Goal: Find specific page/section: Find specific page/section

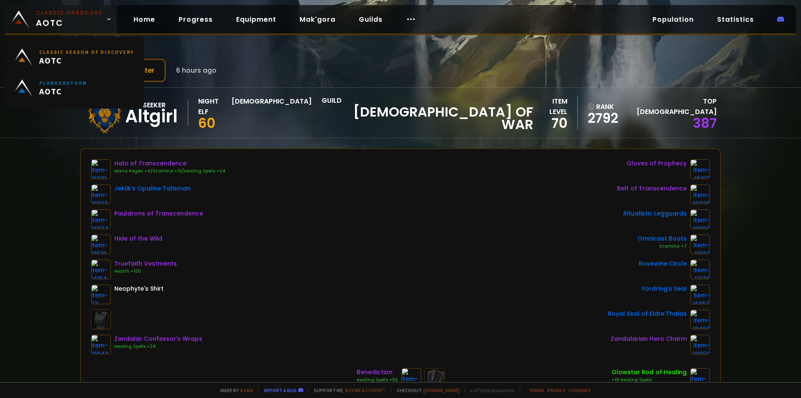
click at [73, 13] on small "Classic Hardcore" at bounding box center [69, 13] width 67 height 8
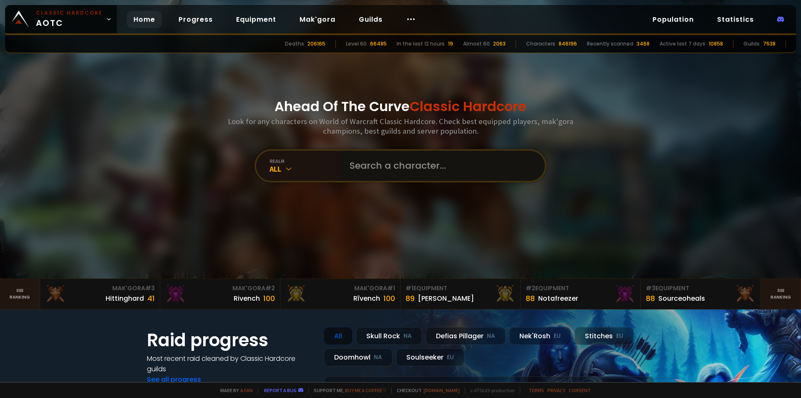
click at [409, 168] on input "text" at bounding box center [440, 166] width 190 height 30
type input "Stakan"
click at [286, 170] on icon at bounding box center [289, 168] width 8 height 8
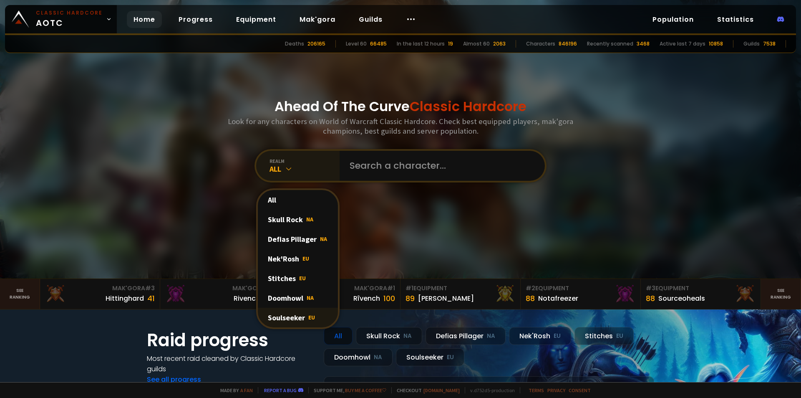
click at [305, 313] on div "Soulseeker EU" at bounding box center [298, 318] width 80 height 20
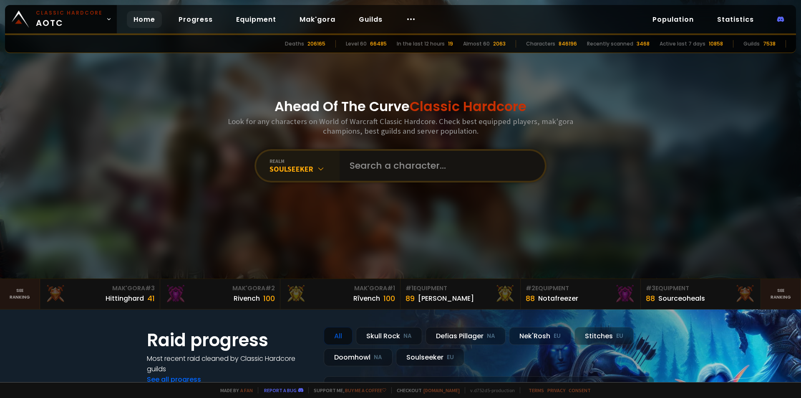
click at [389, 177] on input "text" at bounding box center [440, 166] width 190 height 30
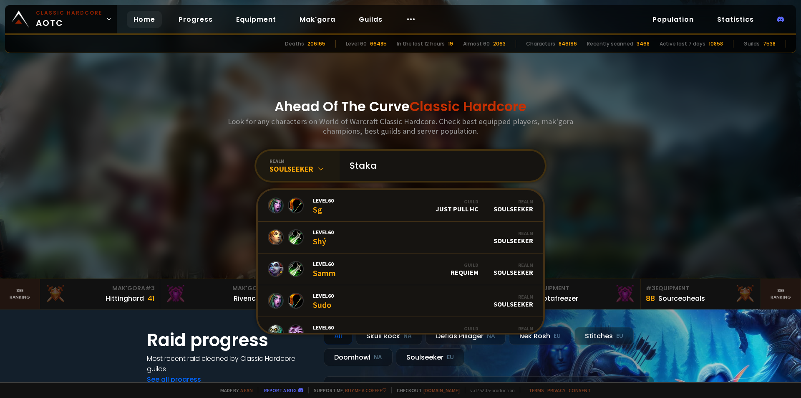
type input "Stakan"
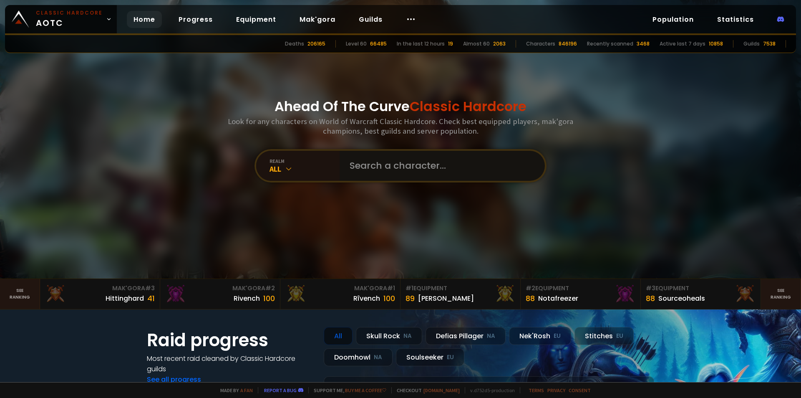
click at [387, 177] on input "text" at bounding box center [440, 166] width 190 height 30
click at [287, 164] on div "All" at bounding box center [305, 169] width 70 height 10
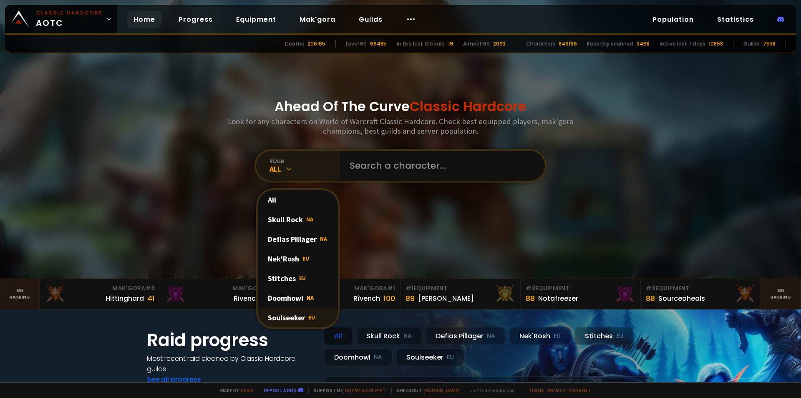
click at [302, 313] on div "Soulseeker EU" at bounding box center [298, 318] width 80 height 20
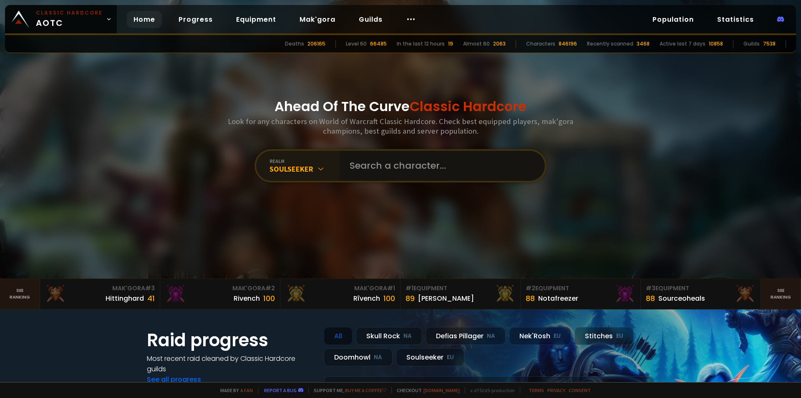
click at [378, 165] on input "text" at bounding box center [440, 166] width 190 height 30
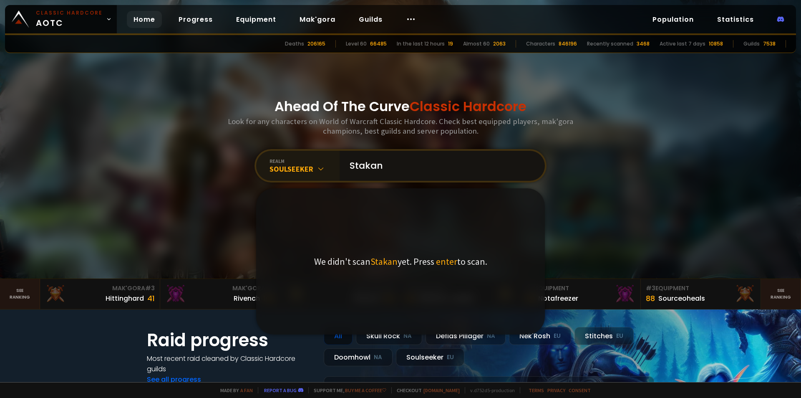
type input "Stakan"
click at [384, 261] on span "Stakan" at bounding box center [384, 261] width 27 height 12
click at [418, 161] on input "Stakan" at bounding box center [440, 166] width 190 height 30
